Goal: Transaction & Acquisition: Purchase product/service

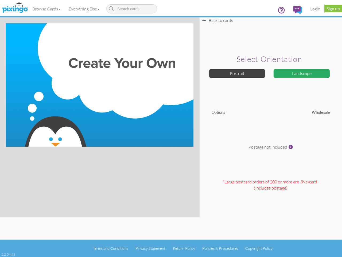
click at [171, 128] on img at bounding box center [100, 84] width 188 height 123
click at [47, 9] on link "Browse Cards" at bounding box center [46, 8] width 36 height 13
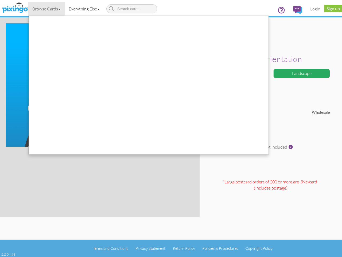
click at [85, 9] on link "Everything Else" at bounding box center [84, 8] width 39 height 13
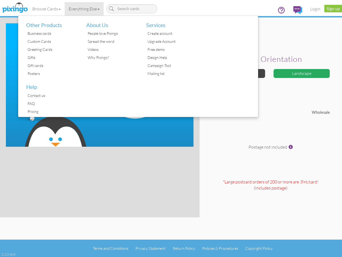
click at [238, 73] on div at bounding box center [229, 66] width 60 height 101
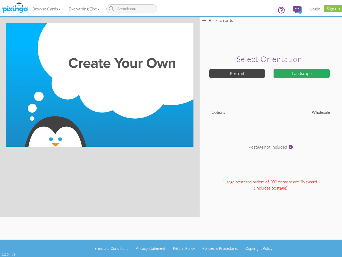
click at [302, 73] on div "Landscape" at bounding box center [302, 73] width 57 height 9
click at [291, 147] on span at bounding box center [291, 147] width 4 height 4
